Goal: Obtain resource: Obtain resource

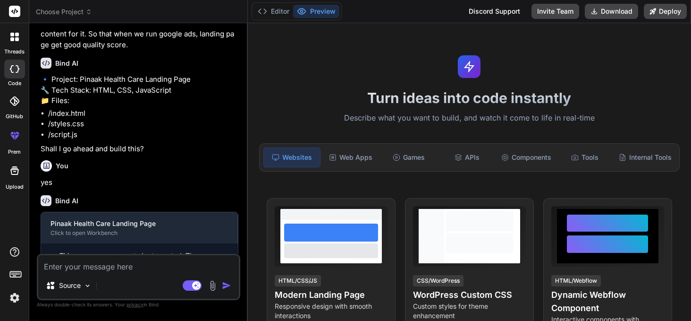
scroll to position [142, 0]
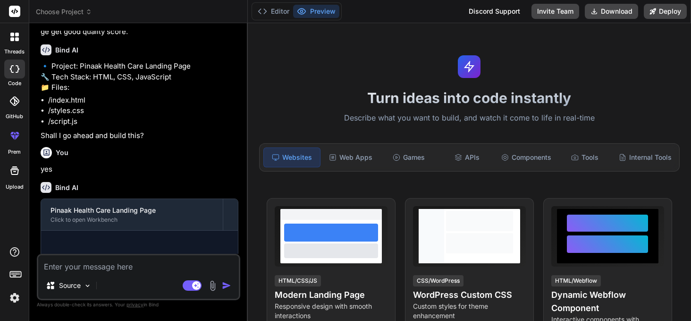
type textarea "x"
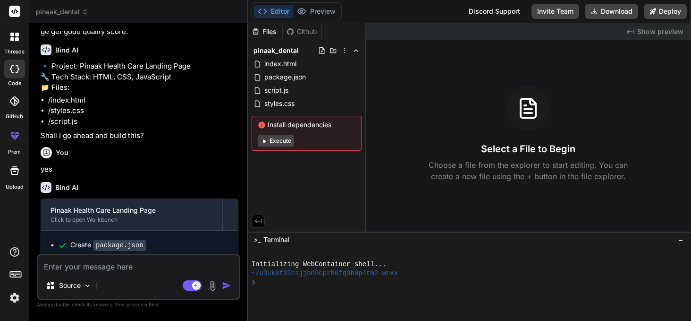
scroll to position [214, 0]
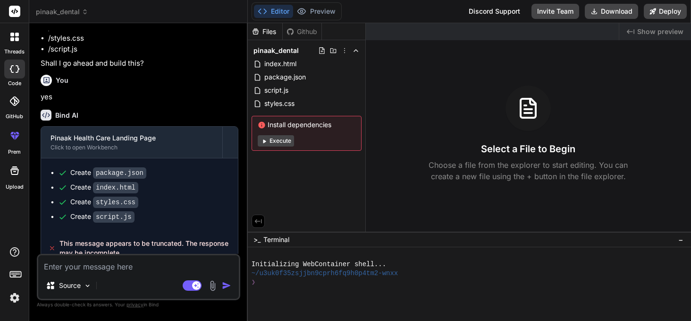
click at [56, 265] on textarea at bounding box center [138, 263] width 201 height 17
type textarea "w"
type textarea "x"
type textarea "wh"
type textarea "x"
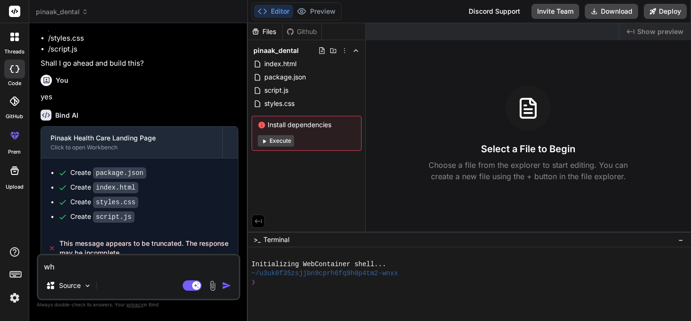
type textarea "wha"
type textarea "x"
type textarea "what"
type textarea "x"
type textarea "what"
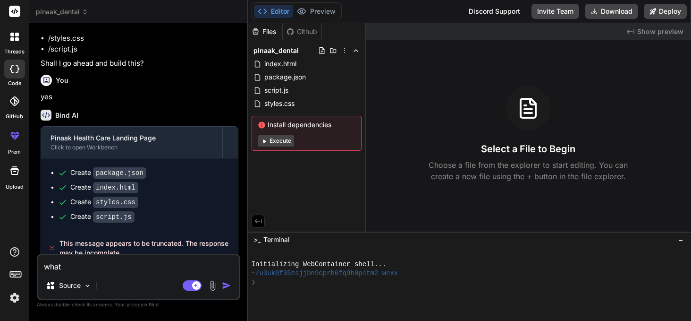
type textarea "x"
type textarea "what h"
type textarea "x"
type textarea "what ha"
type textarea "x"
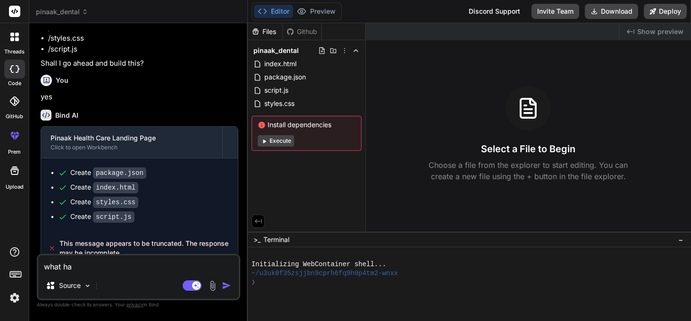
type textarea "what hap"
type textarea "x"
type textarea "what happ"
type textarea "x"
type textarea "what [PERSON_NAME]"
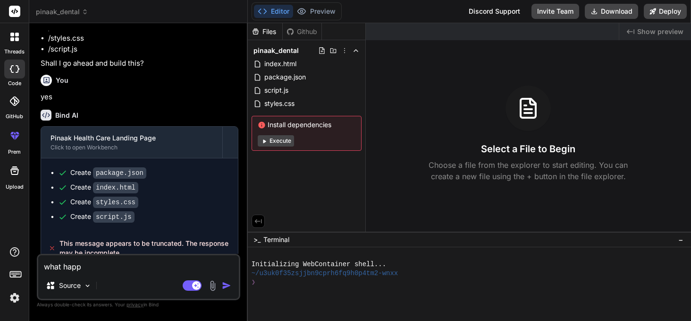
type textarea "x"
type textarea "what happen"
type textarea "x"
type textarea "what happene"
type textarea "x"
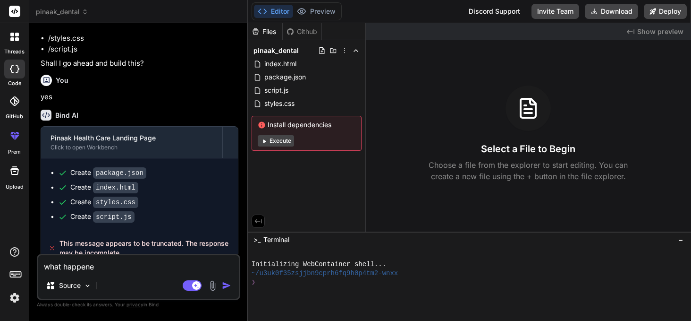
type textarea "what happened"
type textarea "x"
type textarea "what happened"
type textarea "x"
type textarea "what happened ?"
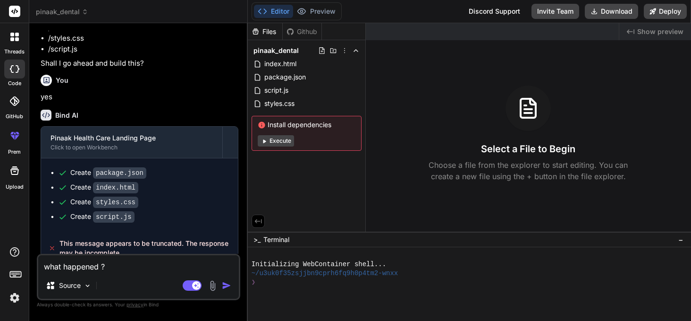
type textarea "x"
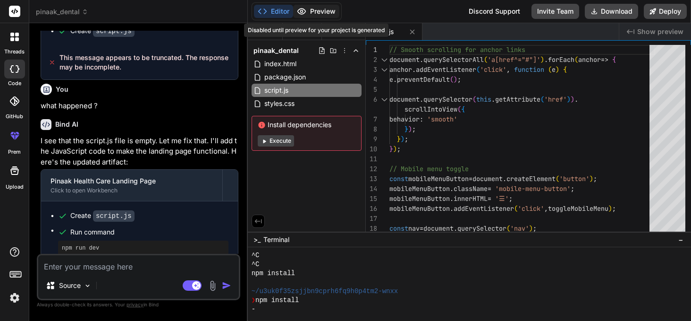
scroll to position [135, 0]
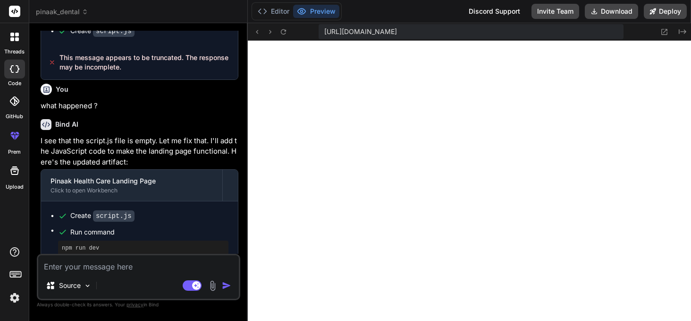
click at [321, 12] on button "Preview" at bounding box center [316, 11] width 46 height 13
type textarea "x"
click at [99, 269] on textarea at bounding box center [138, 263] width 201 height 17
type textarea "n"
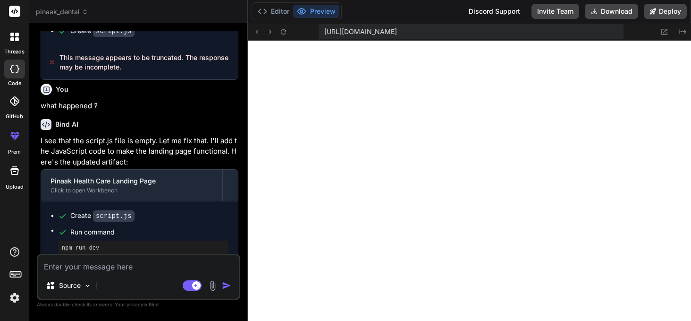
type textarea "x"
type textarea "no"
type textarea "x"
type textarea "not"
type textarea "x"
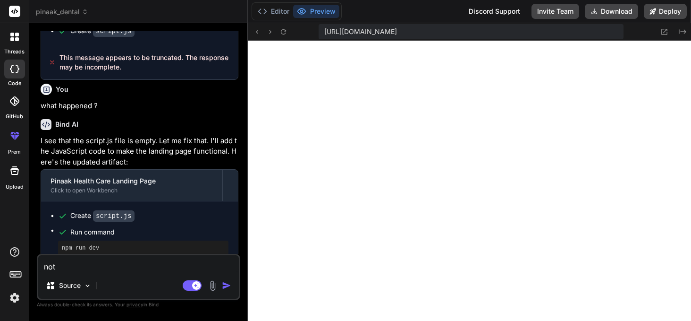
type textarea "not"
type textarea "x"
type textarea "not g"
type textarea "x"
type textarea "not go"
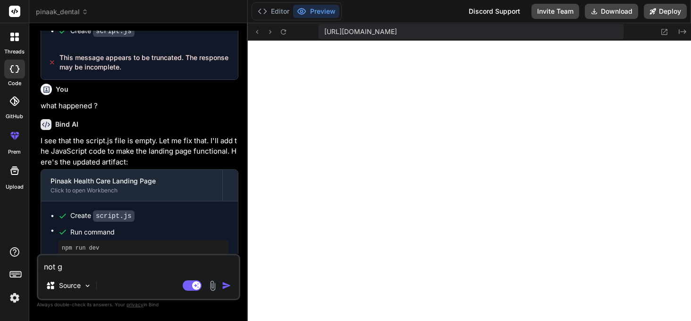
type textarea "x"
type textarea "not goo"
type textarea "x"
type textarea "not good"
type textarea "x"
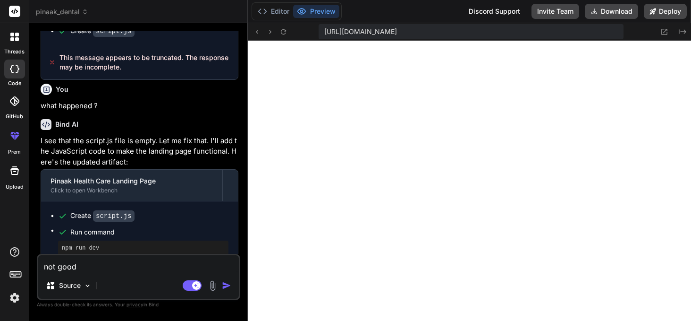
type textarea "not good"
type textarea "x"
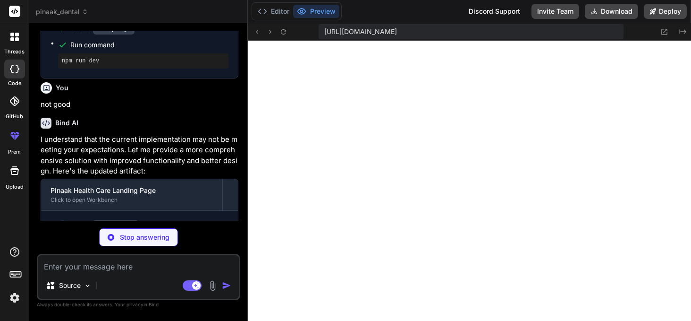
scroll to position [594, 0]
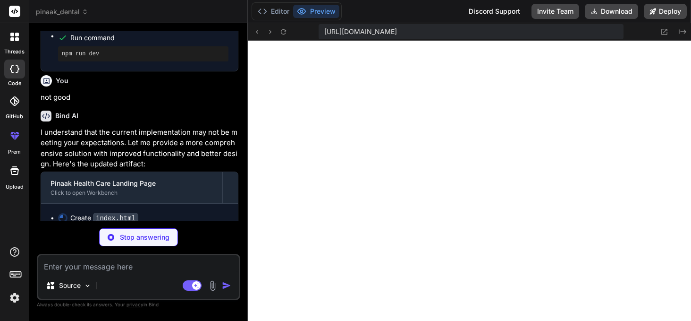
type textarea "x"
type textarea "</div> </footer> <script src="script.js"></script> </body> </html>"
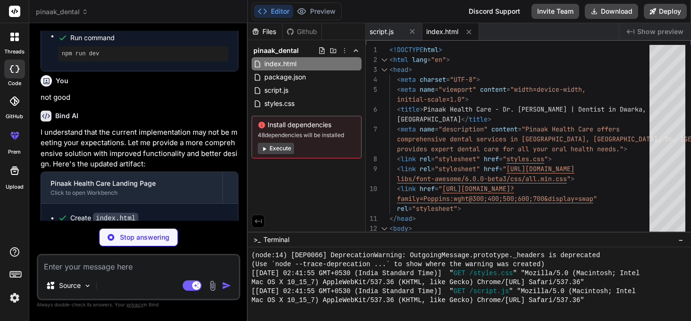
scroll to position [575, 0]
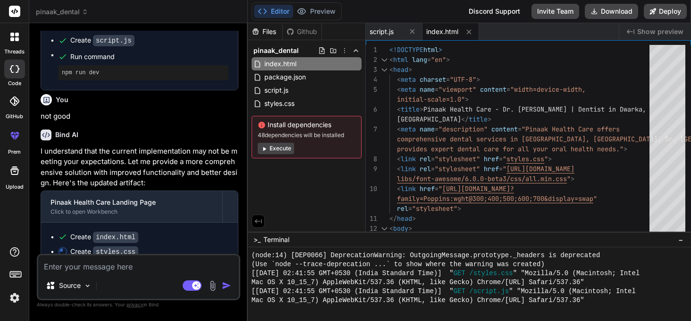
type textarea "x"
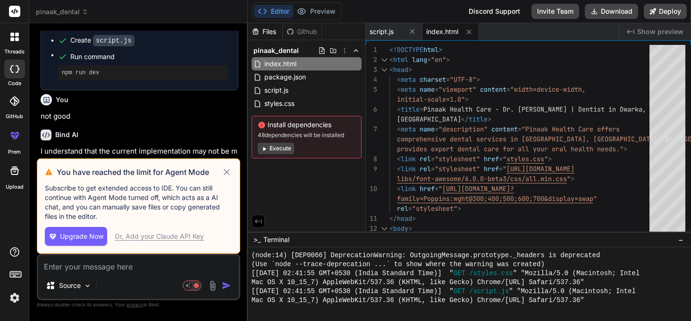
scroll to position [594, 0]
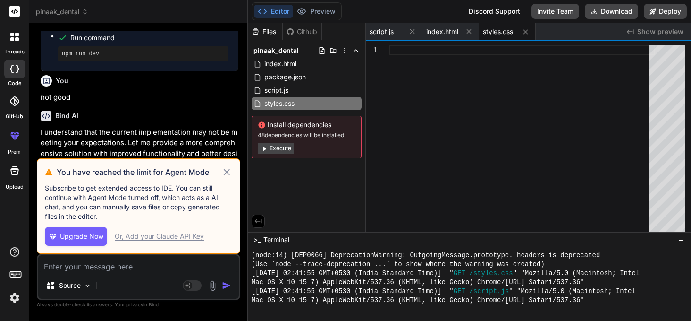
click at [225, 170] on icon at bounding box center [226, 171] width 11 height 11
type textarea "x"
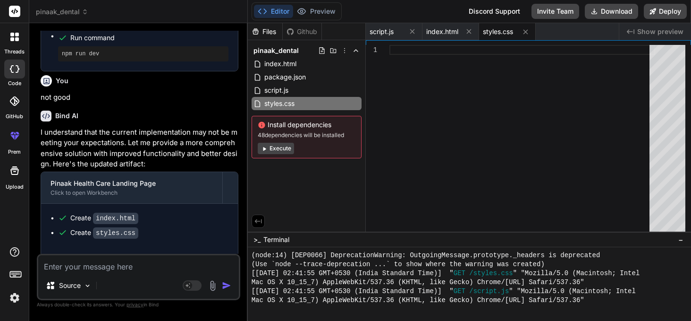
scroll to position [609, 0]
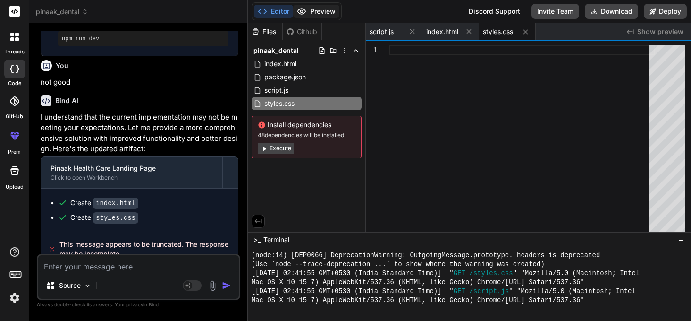
click at [317, 13] on button "Preview" at bounding box center [316, 11] width 46 height 13
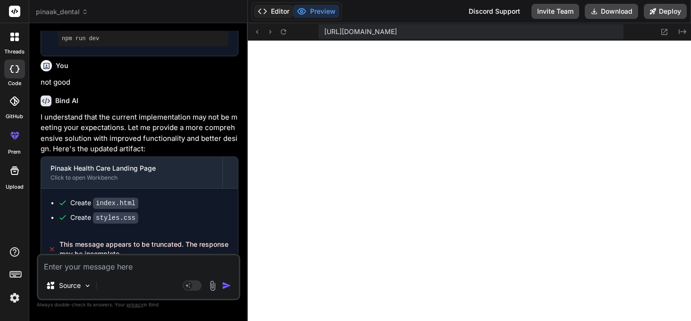
click at [279, 15] on button "Editor" at bounding box center [273, 11] width 39 height 13
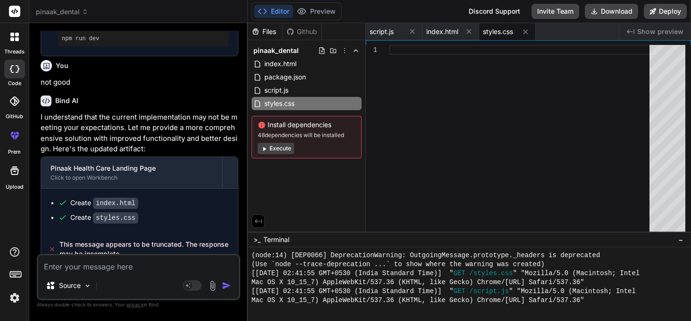
click at [105, 270] on textarea at bounding box center [138, 263] width 201 height 17
type textarea "?"
type textarea "x"
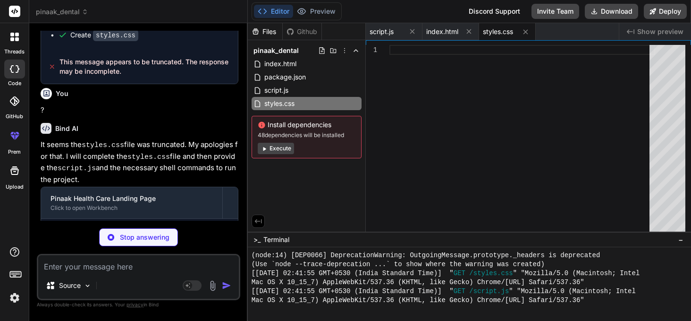
scroll to position [803, 0]
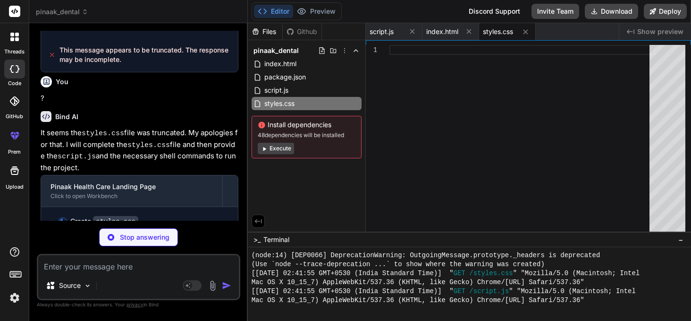
type textarea "x"
type textarea "font-size: 30px; } .contact-form { padding: 20px; } }"
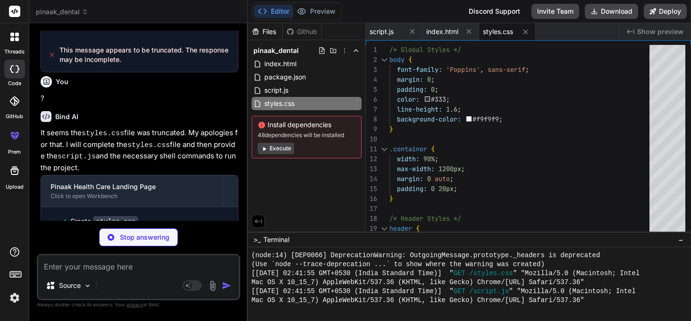
type textarea "x"
type textarea "`; document.head.appendChild(style);"
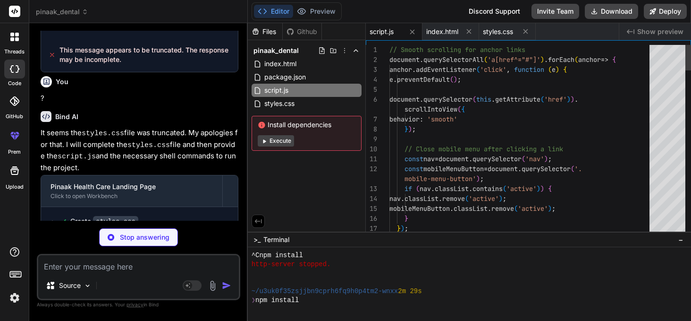
scroll to position [538, 0]
type textarea "x"
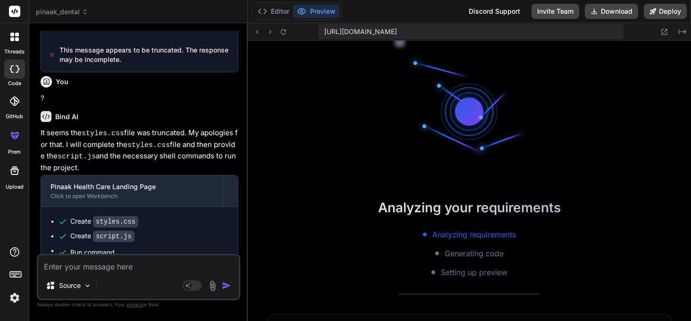
scroll to position [978, 0]
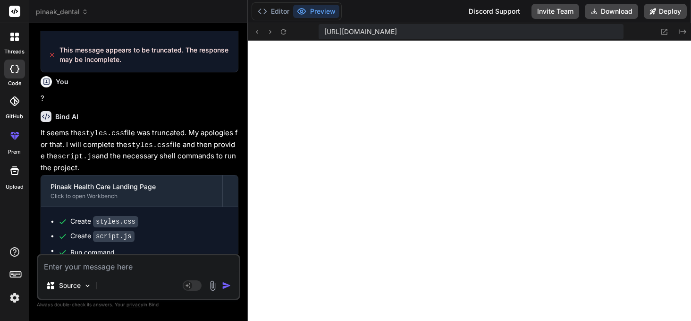
type textarea "u"
type textarea "x"
type textarea "us"
type textarea "x"
type textarea "use"
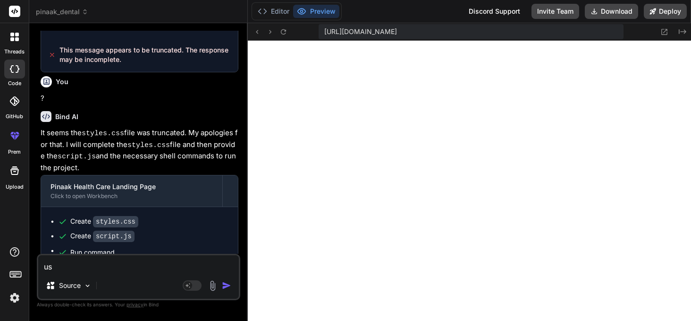
type textarea "x"
type textarea "use"
type textarea "x"
type textarea "use t"
type textarea "x"
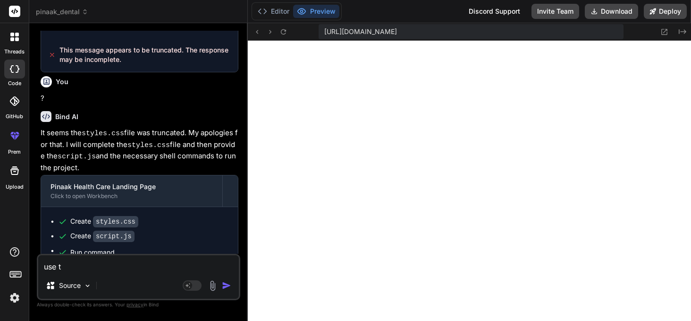
type textarea "use th"
type textarea "x"
type textarea "use thi"
type textarea "x"
type textarea "use this"
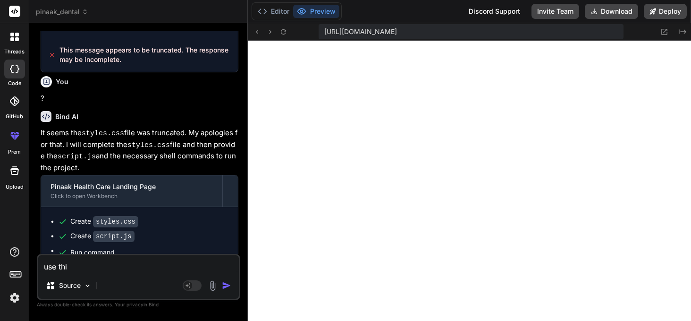
type textarea "x"
type textarea "use this"
type textarea "x"
type textarea "use this l"
type textarea "x"
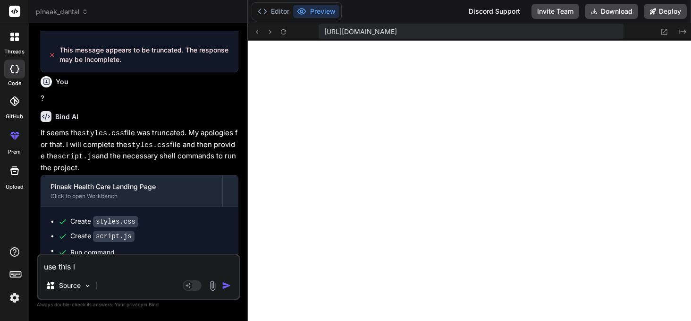
type textarea "use this li"
type textarea "x"
type textarea "use this lin"
type textarea "x"
type textarea "use this link"
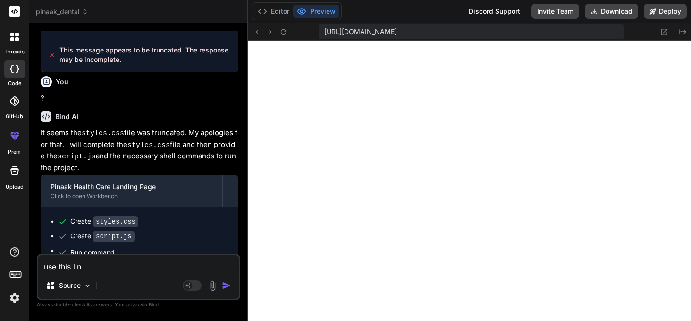
type textarea "x"
type textarea "use this link"
type textarea "x"
type textarea "use this link f"
type textarea "x"
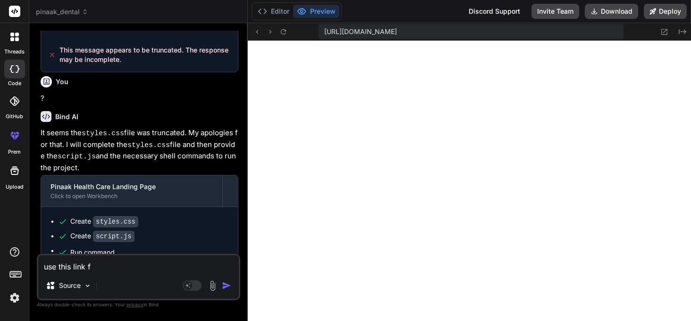
type textarea "use this link fo"
type textarea "x"
type textarea "use this link for"
type textarea "x"
type textarea "use this link for"
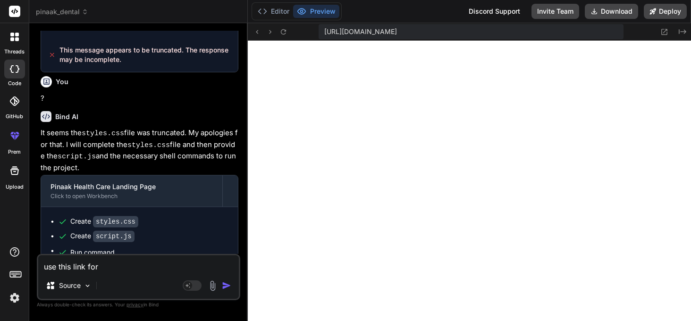
type textarea "x"
type textarea "use this link for l"
type textarea "x"
type textarea "use this link for lo"
type textarea "x"
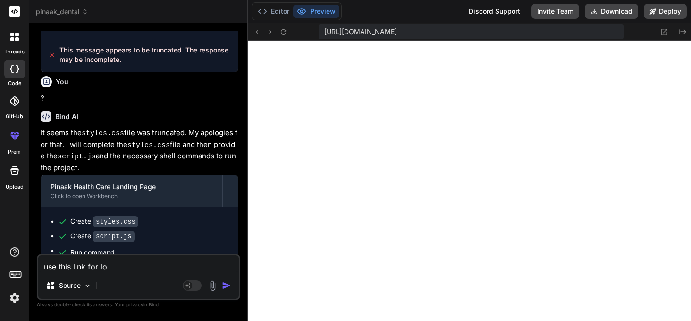
type textarea "use this link for log"
type textarea "x"
type textarea "use this link for logo"
type textarea "x"
type textarea "use this link for logo"
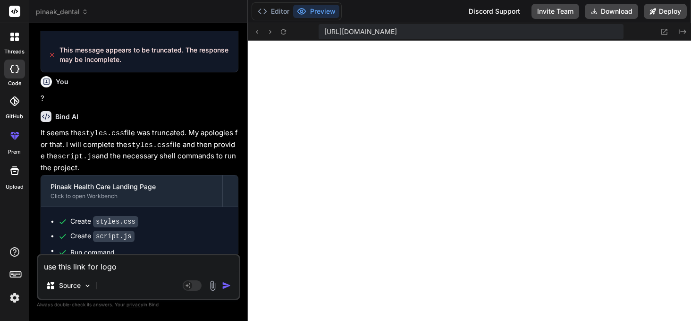
type textarea "x"
paste textarea "[URL][DOMAIN_NAME]"
type textarea "use this link for logo [URL][DOMAIN_NAME]"
type textarea "x"
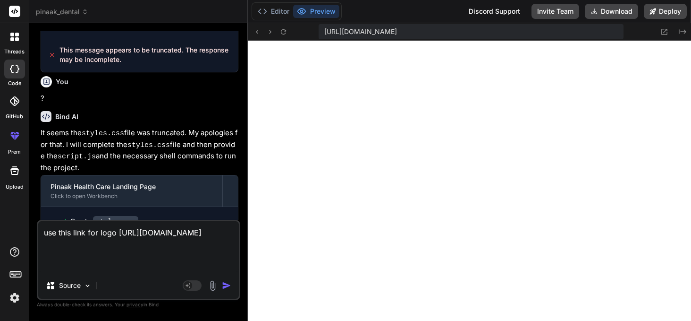
type textarea "use this link for logo [URL][DOMAIN_NAME]."
type textarea "x"
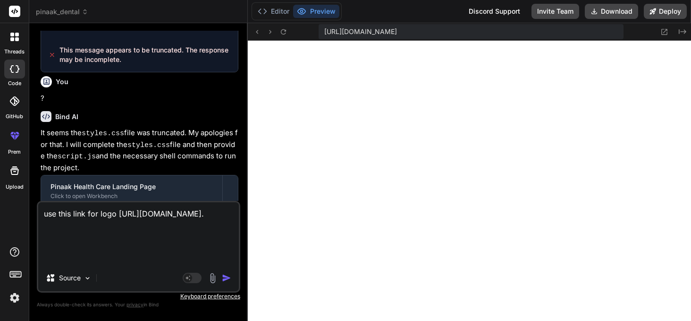
click at [43, 218] on textarea "use this link for logo [URL][DOMAIN_NAME]." at bounding box center [138, 233] width 201 height 62
type textarea "1use this link for logo [URL][DOMAIN_NAME]."
type textarea "x"
type textarea "1)use this link for logo [URL][DOMAIN_NAME]."
type textarea "x"
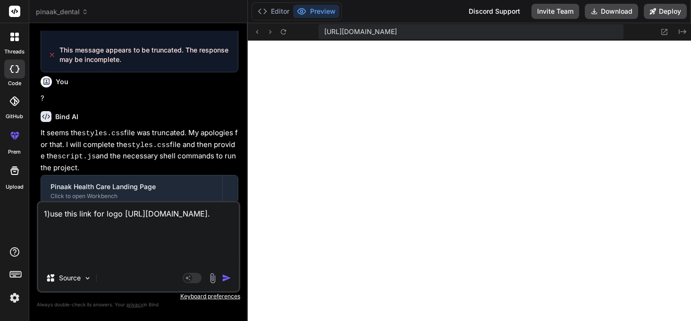
type textarea "1) use this link for logo [URL][DOMAIN_NAME]."
type textarea "x"
click at [52, 256] on textarea "1) use this link for logo [URL][DOMAIN_NAME]." at bounding box center [138, 233] width 201 height 62
type textarea "1) use this link for logo [URL][DOMAIN_NAME]. 2"
type textarea "x"
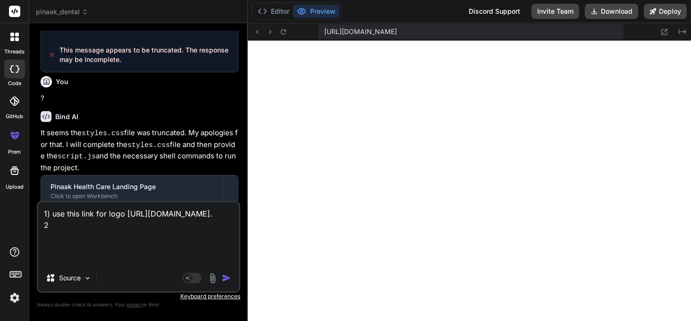
type textarea "1) use this link for logo [URL][DOMAIN_NAME]. 2)"
type textarea "x"
type textarea "1) use this link for logo [URL][DOMAIN_NAME]. 2)"
type textarea "x"
type textarea "1) use this link for logo [URL][DOMAIN_NAME]. 2) U"
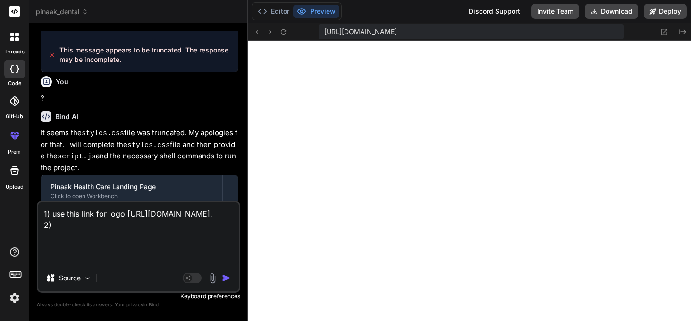
type textarea "x"
type textarea "1) use this link for logo [URL][DOMAIN_NAME]. 2) Us"
type textarea "x"
type textarea "1) use this link for logo [URL][DOMAIN_NAME]. 2) Use"
type textarea "x"
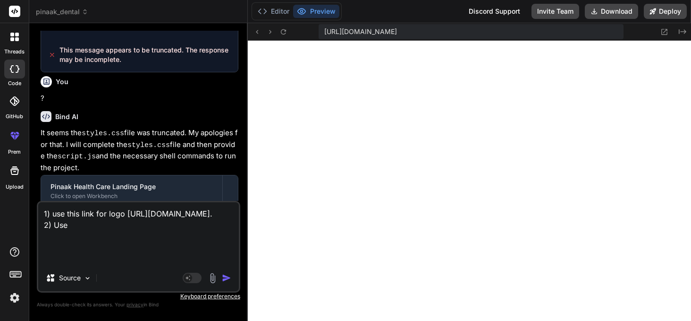
type textarea "1) use this link for logo [URL][DOMAIN_NAME]. 2) Us"
type textarea "x"
type textarea "1) use this link for logo [URL][DOMAIN_NAME]. 2) U"
type textarea "x"
type textarea "1) use this link for logo [URL][DOMAIN_NAME]. 2)"
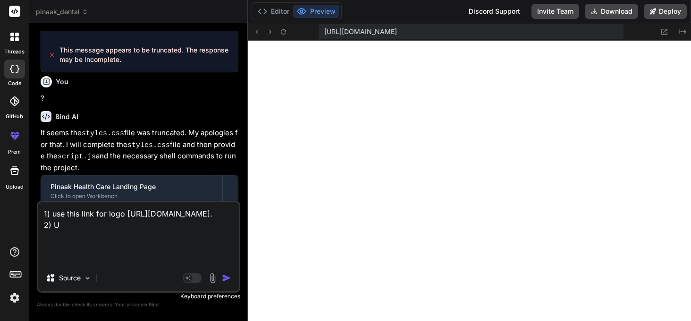
type textarea "x"
type textarea "1) use this link for logo [URL][DOMAIN_NAME]. 2) s"
type textarea "x"
type textarea "1) use this link for logo [URL][DOMAIN_NAME]. 2) sh"
type textarea "x"
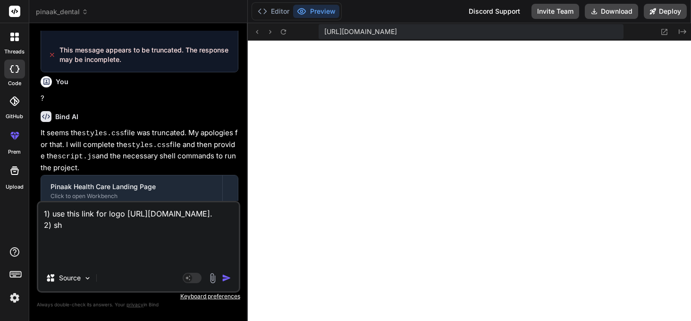
type textarea "1) use this link for logo [URL][DOMAIN_NAME]. 2) sho"
type textarea "x"
type textarea "1) use this link for logo [URL][DOMAIN_NAME]. 2) show"
type textarea "x"
type textarea "1) use this link for logo [URL][DOMAIN_NAME]. 2) show"
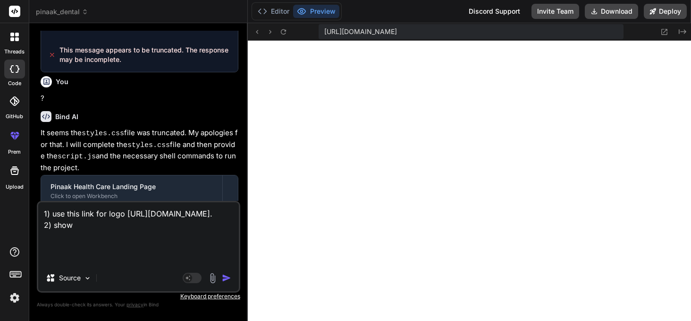
type textarea "x"
type textarea "1) use this link for logo [URL][DOMAIN_NAME]. 2) show p"
type textarea "x"
type textarea "1) use this link for logo [URL][DOMAIN_NAME]. 2) show ph"
type textarea "x"
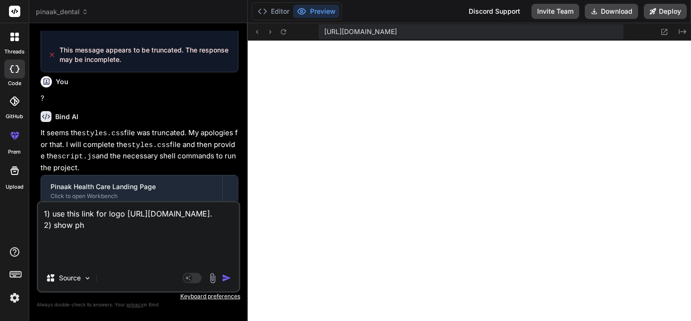
type textarea "1) use this link for logo [URL][DOMAIN_NAME]. 2) show pho"
type textarea "x"
type textarea "1) use this link for logo [URL][DOMAIN_NAME]. 2) show phon"
type textarea "x"
type textarea "1) use this link for logo [URL][DOMAIN_NAME]. 2) show phone"
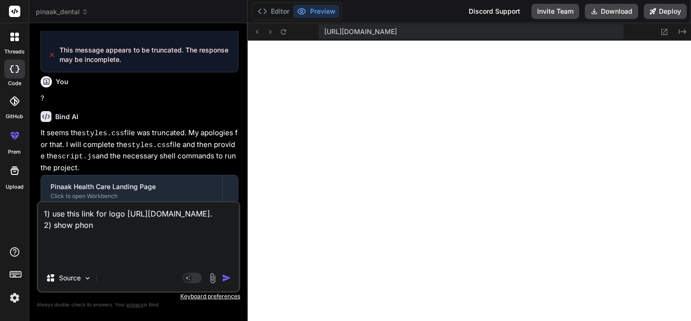
type textarea "x"
type textarea "1) use this link for logo [URL][DOMAIN_NAME]. 2) show phone"
type textarea "x"
type textarea "1) use this link for logo [URL][DOMAIN_NAME]. 2) show phone i"
type textarea "x"
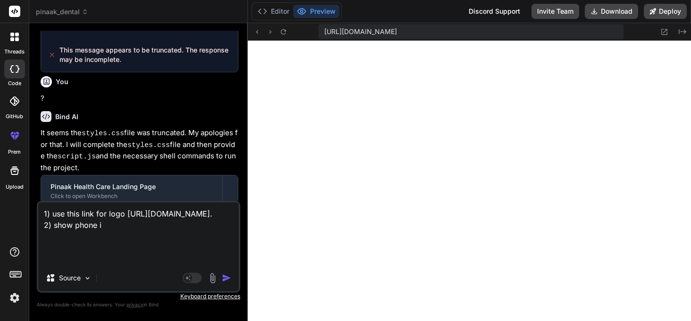
type textarea "1) use this link for logo [URL][DOMAIN_NAME]. 2) show phone in"
type textarea "x"
type textarea "1) use this link for logo [URL][DOMAIN_NAME]. 2) show phone in"
type textarea "x"
type textarea "1) use this link for logo [URL][DOMAIN_NAME]. 2) show phone in b"
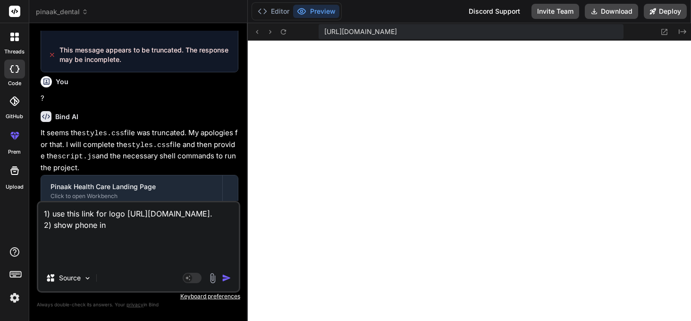
type textarea "x"
type textarea "1) use this link for logo [URL][DOMAIN_NAME]. 2) show phone in bu"
type textarea "x"
type textarea "1) use this link for logo [URL][DOMAIN_NAME]. 2) show phone in but"
type textarea "x"
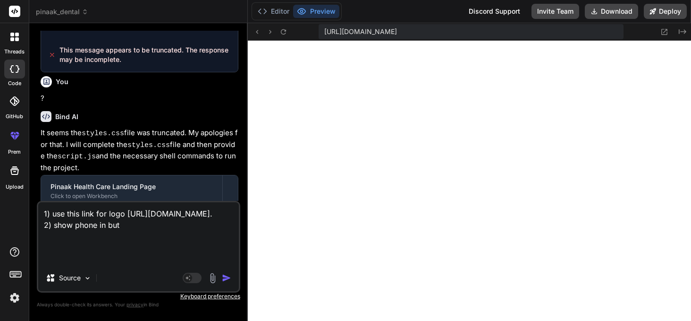
type textarea "1) use this link for logo [URL][DOMAIN_NAME]. 2) show phone in butt"
type textarea "x"
type textarea "1) use this link for logo [URL][DOMAIN_NAME]. 2) show phone in butto"
type textarea "x"
type textarea "1) use this link for logo [URL][DOMAIN_NAME]. 2) show phone in button"
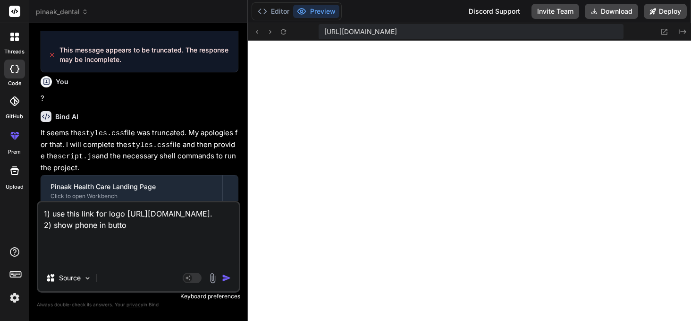
type textarea "x"
type textarea "1) use this link for logo [URL][DOMAIN_NAME]. 2) show phone in button"
type textarea "x"
type textarea "1) use this link for logo [URL][DOMAIN_NAME]. 2) show phone in button a"
type textarea "x"
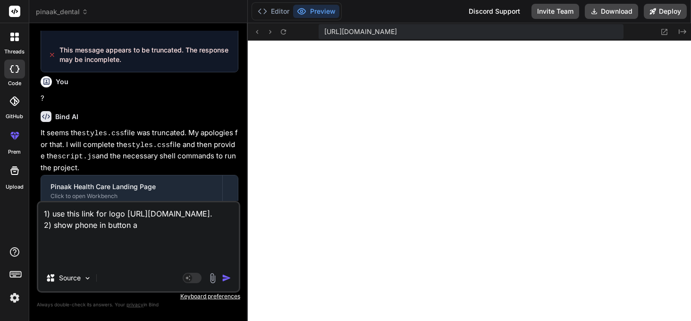
type textarea "1) use this link for logo [URL][DOMAIN_NAME]. 2) show phone in button an"
type textarea "x"
type textarea "1) use this link for logo [URL][DOMAIN_NAME]. 2) show phone in button and"
type textarea "x"
type textarea "1) use this link for logo [URL][DOMAIN_NAME]. 2) show phone in button and"
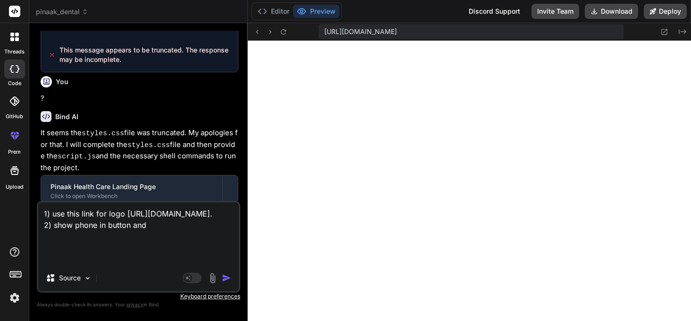
type textarea "x"
type textarea "1) use this link for logo [URL][DOMAIN_NAME]. 2) show phone in button and a"
type textarea "x"
type textarea "1) use this link for logo [URL][DOMAIN_NAME]. 2) show phone in button and ab"
type textarea "x"
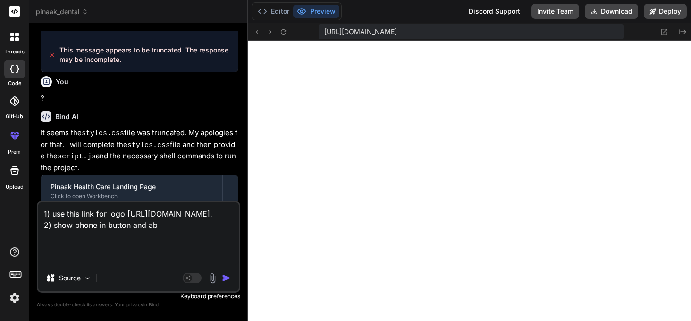
type textarea "1) use this link for logo [URL][DOMAIN_NAME]. 2) show phone in button and abo"
type textarea "x"
type textarea "1) use this link for logo [URL][DOMAIN_NAME]. 2) show phone in button and abov"
type textarea "x"
type textarea "1) use this link for logo [URL][DOMAIN_NAME]. 2) show phone in button and above"
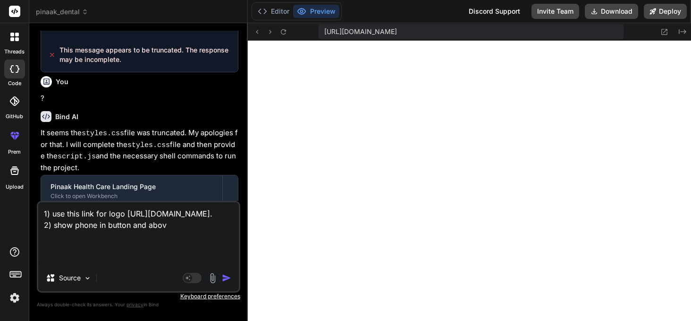
type textarea "x"
type textarea "1) use this link for logo [URL][DOMAIN_NAME]. 2) show phone in button and above"
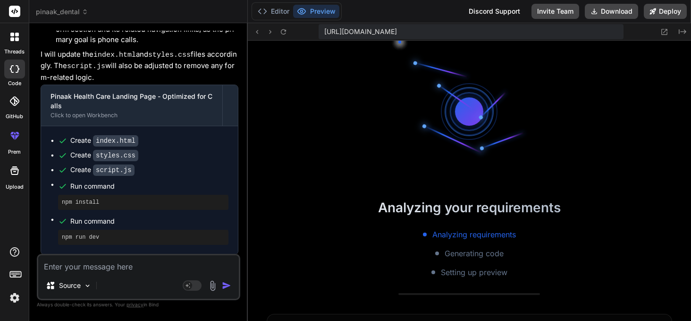
scroll to position [1543, 0]
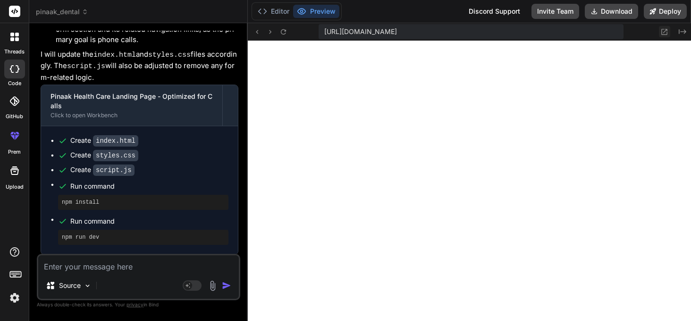
click at [664, 33] on icon at bounding box center [665, 32] width 8 height 8
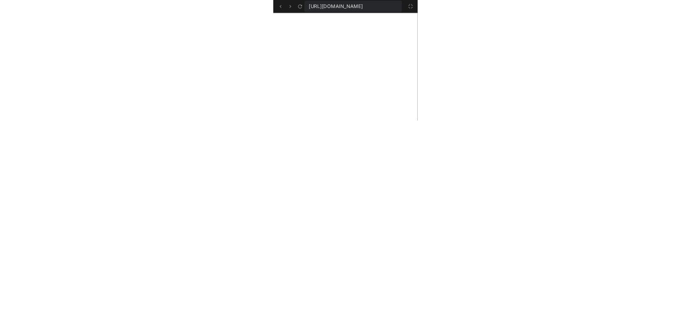
scroll to position [1538, 0]
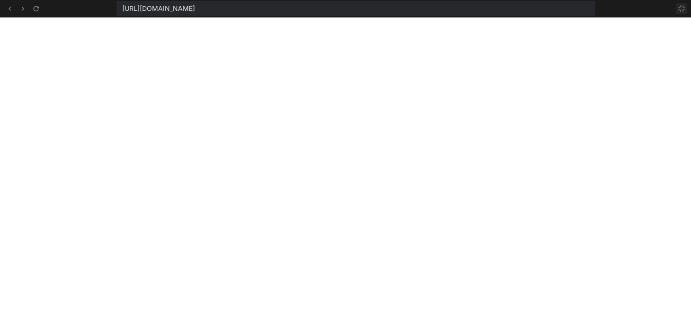
click at [682, 9] on icon at bounding box center [682, 9] width 8 height 8
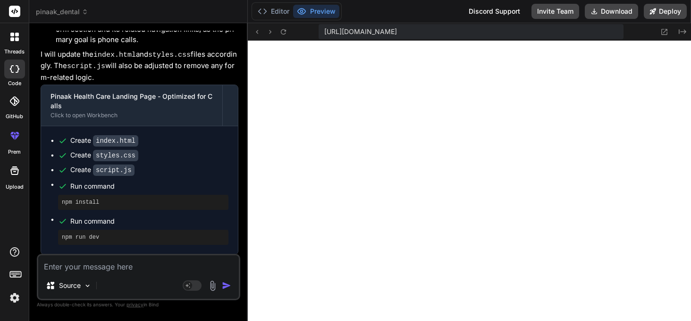
click at [94, 270] on textarea at bounding box center [138, 263] width 201 height 17
paste textarea "[URL][DOMAIN_NAME]"
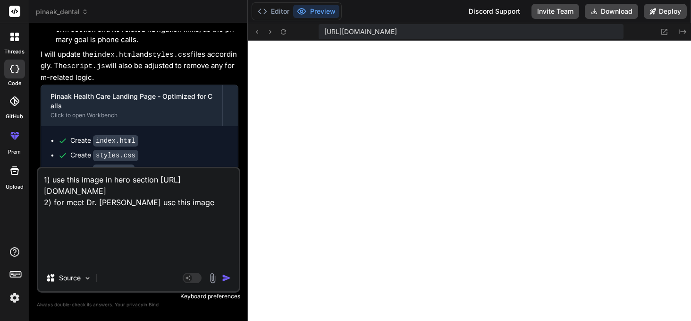
paste textarea "[URL][DOMAIN_NAME][PERSON_NAME]"
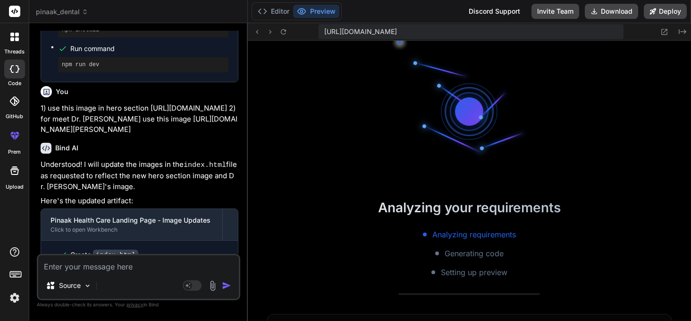
scroll to position [2252, 0]
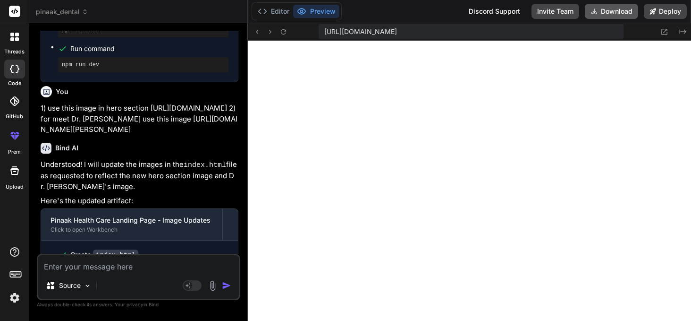
click at [606, 14] on button "Download" at bounding box center [611, 11] width 53 height 15
